Goal: Information Seeking & Learning: Learn about a topic

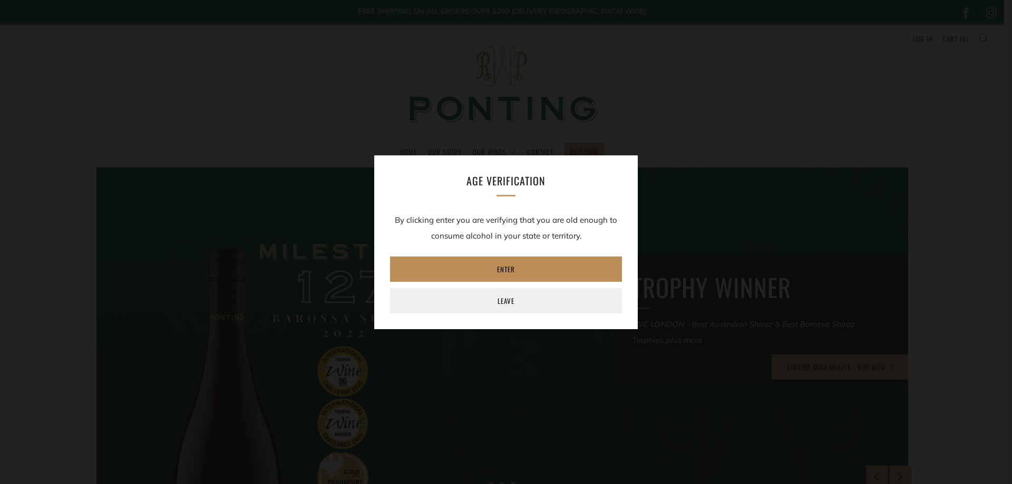
click at [506, 272] on link "Enter" at bounding box center [506, 269] width 232 height 25
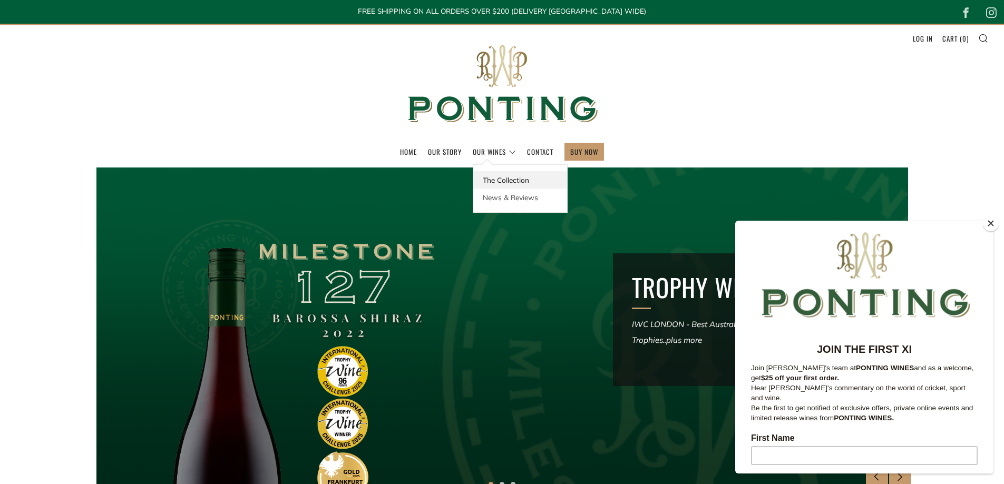
click at [493, 185] on link "The Collection" at bounding box center [520, 179] width 94 height 17
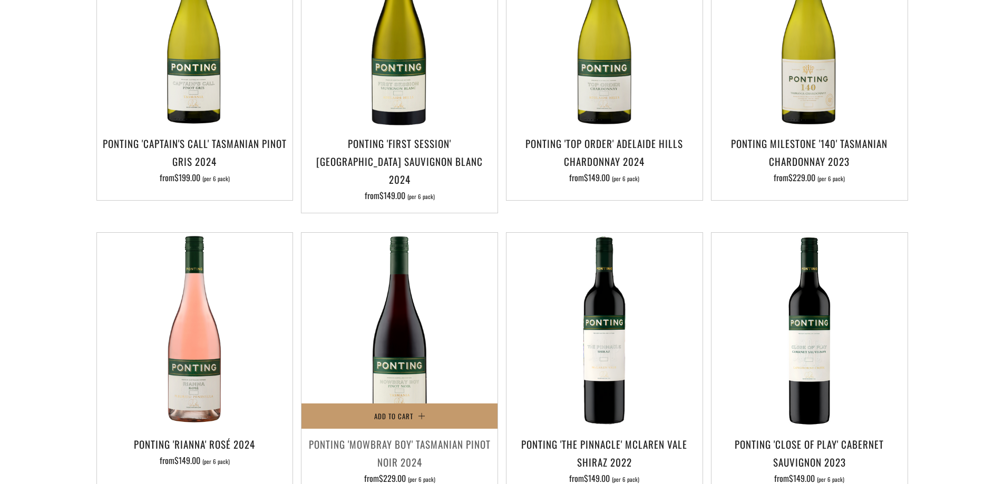
scroll to position [435, 0]
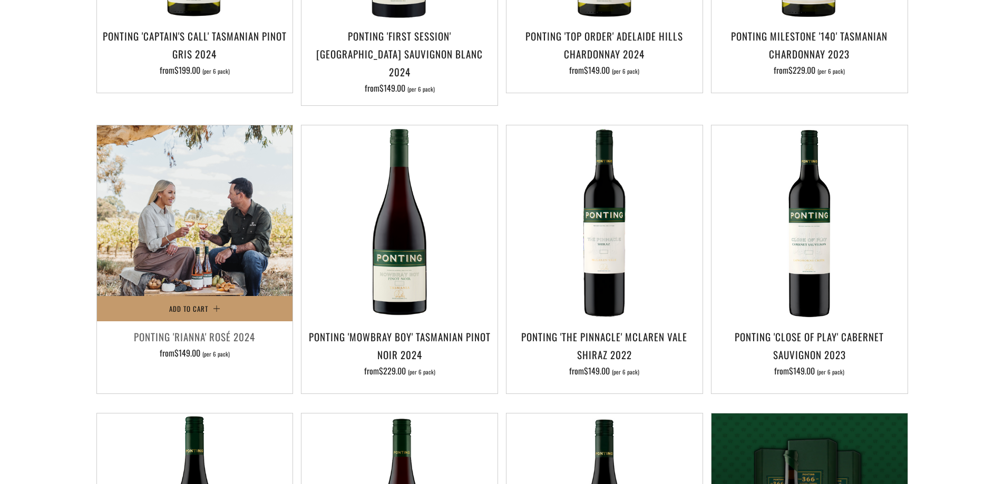
click at [214, 263] on img at bounding box center [195, 223] width 196 height 196
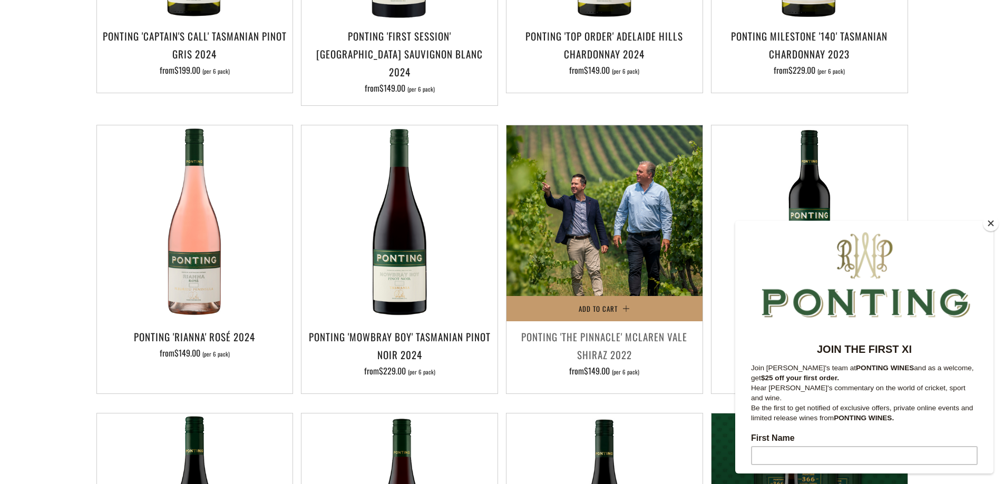
click at [607, 215] on img at bounding box center [604, 223] width 196 height 196
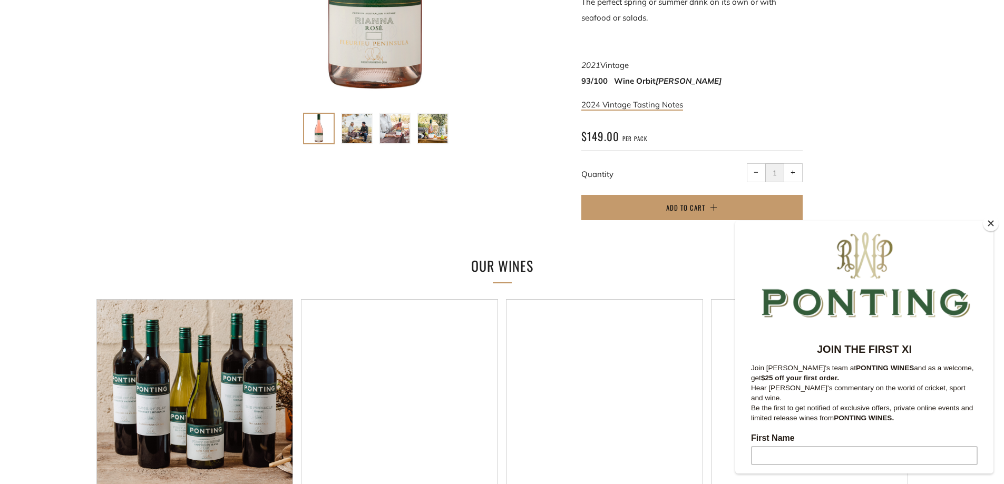
scroll to position [435, 0]
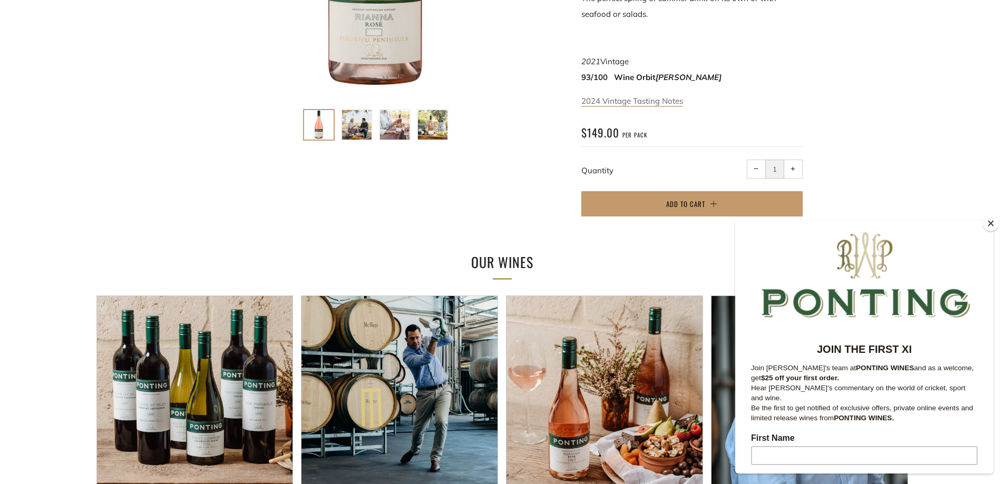
click at [627, 102] on link "2024 Vintage Tasting Notes" at bounding box center [632, 101] width 102 height 11
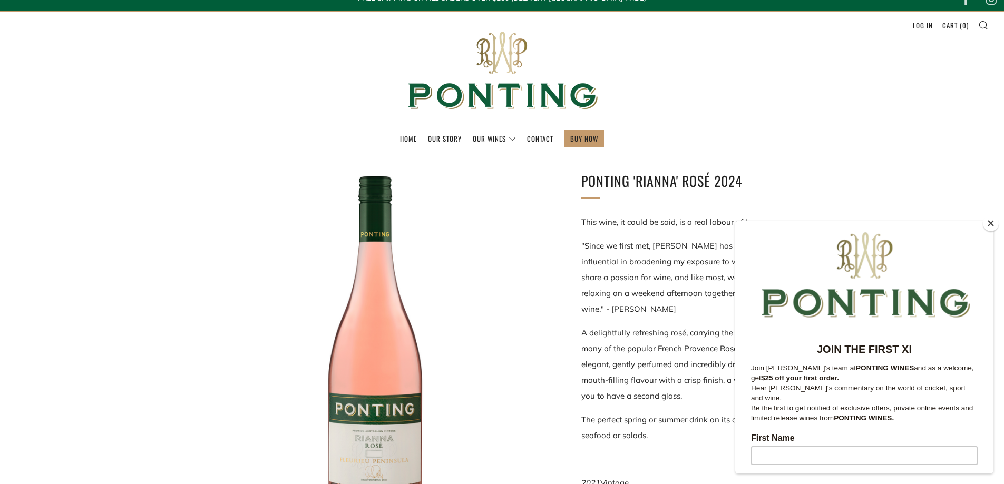
scroll to position [0, 0]
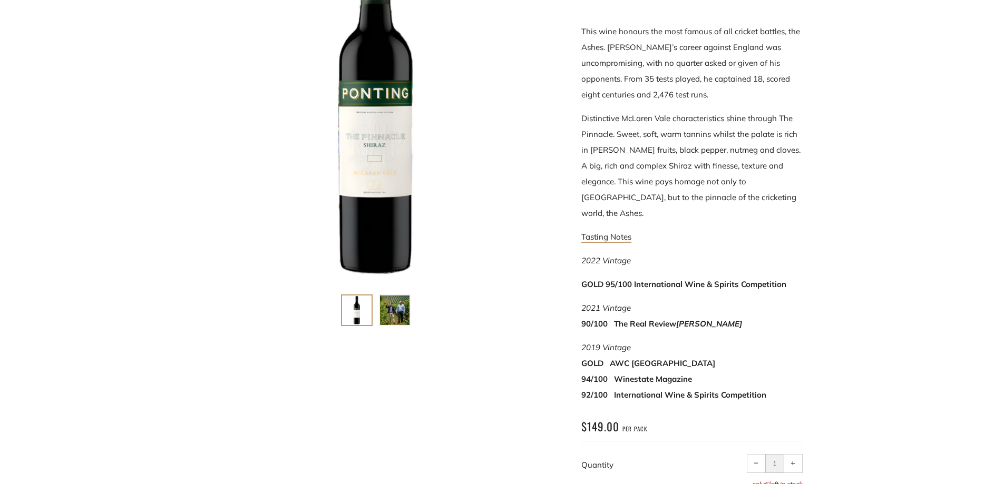
scroll to position [250, 0]
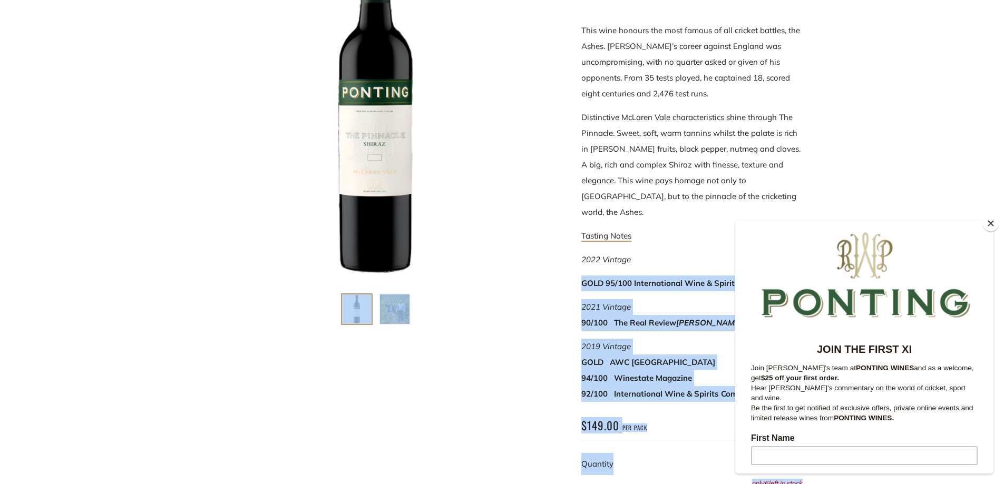
drag, startPoint x: 1314, startPoint y: 487, endPoint x: 772, endPoint y: 270, distance: 584.1
click at [993, 223] on button "Close" at bounding box center [991, 224] width 16 height 16
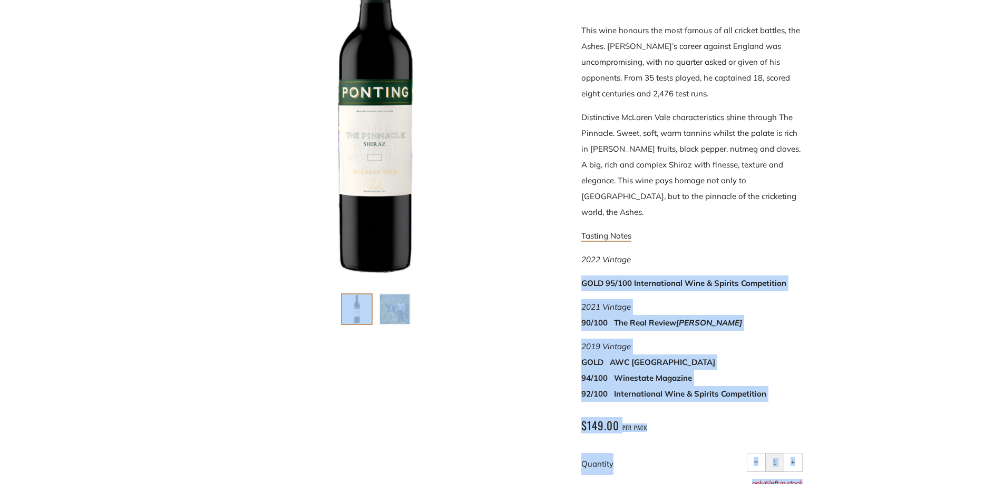
click at [592, 278] on strong "GOLD 95/100 International Wine & Spirits Competition" at bounding box center [683, 283] width 205 height 10
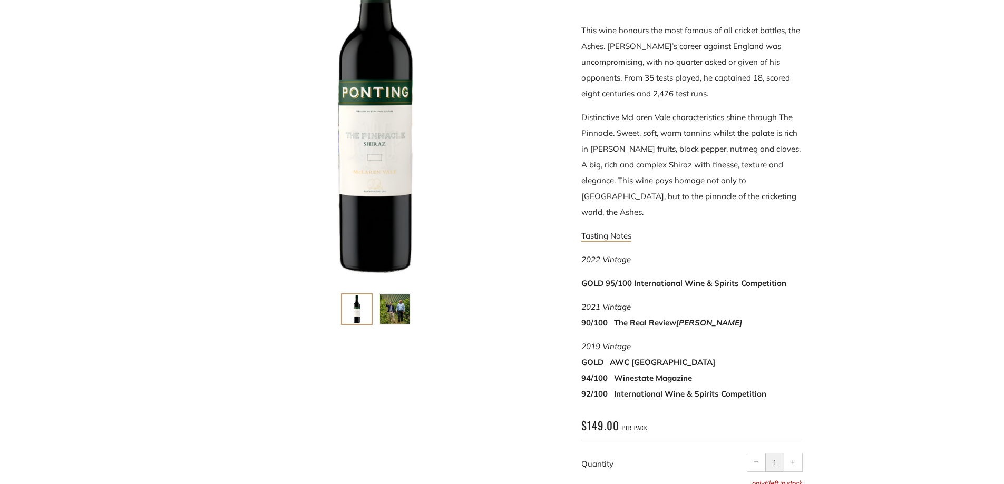
drag, startPoint x: 576, startPoint y: 269, endPoint x: 790, endPoint y: 265, distance: 213.5
click at [790, 265] on div "Ponting 'The Pinnacle' McLaren Vale Shiraz 2022 This wine honours the most famo…" at bounding box center [676, 233] width 253 height 601
copy strong "GOLD 95/100 International Wine & Spirits Competition"
